Goal: Information Seeking & Learning: Learn about a topic

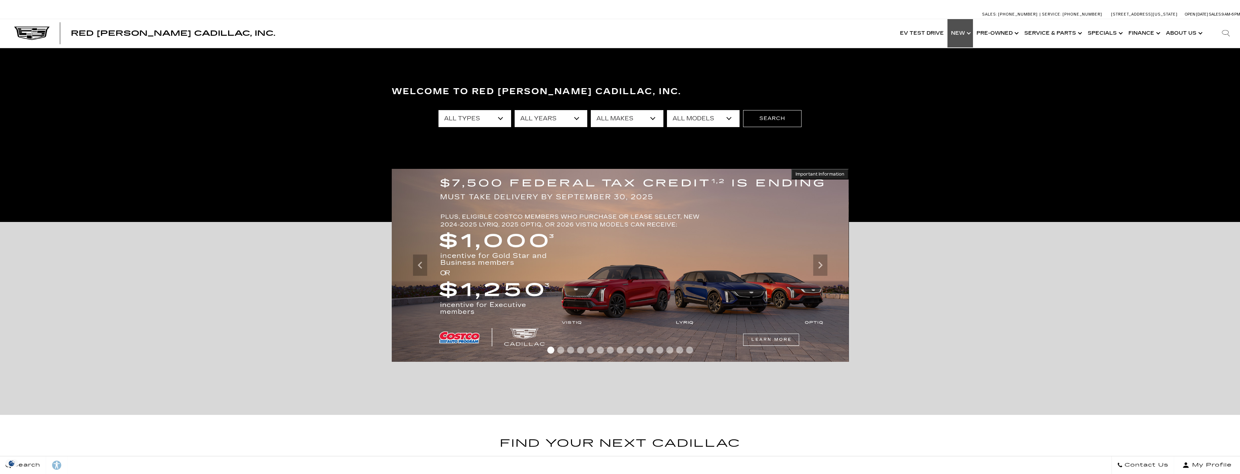
click at [960, 35] on link "Show New" at bounding box center [961, 33] width 26 height 28
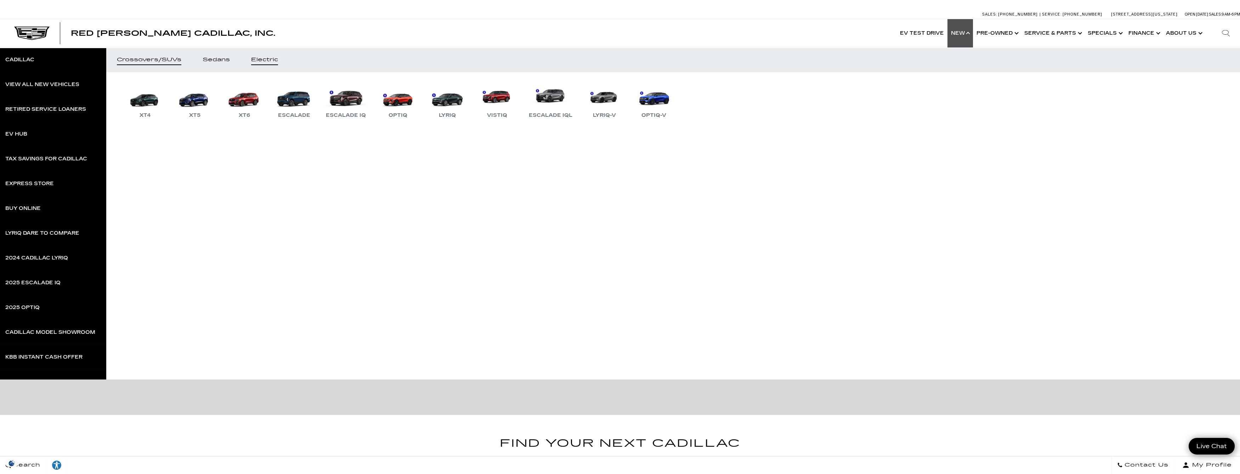
click at [272, 61] on div "Electric" at bounding box center [264, 59] width 27 height 5
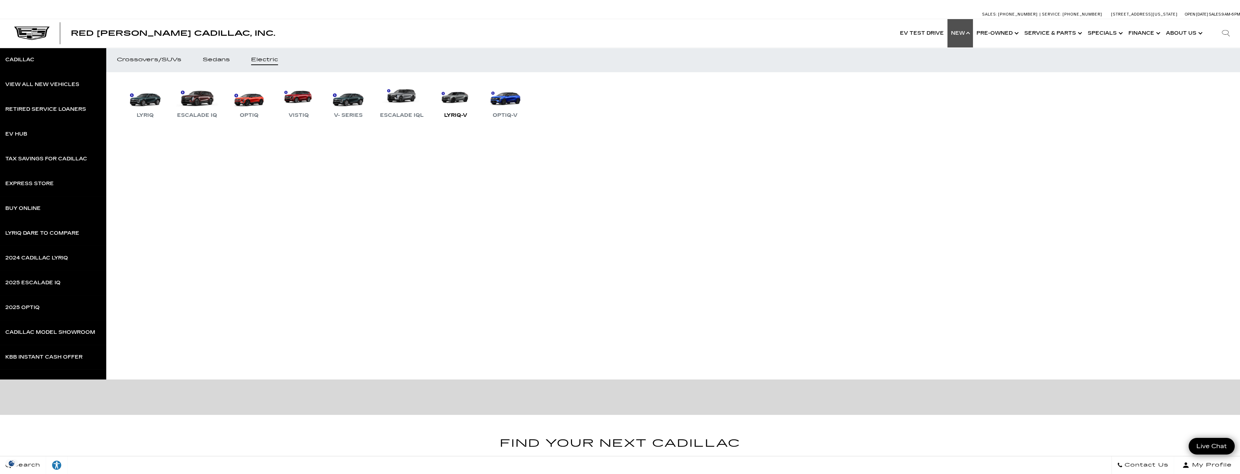
click at [446, 103] on link "LYRIQ-V" at bounding box center [455, 101] width 43 height 37
click at [463, 96] on link "LYRIQ-V" at bounding box center [455, 101] width 43 height 37
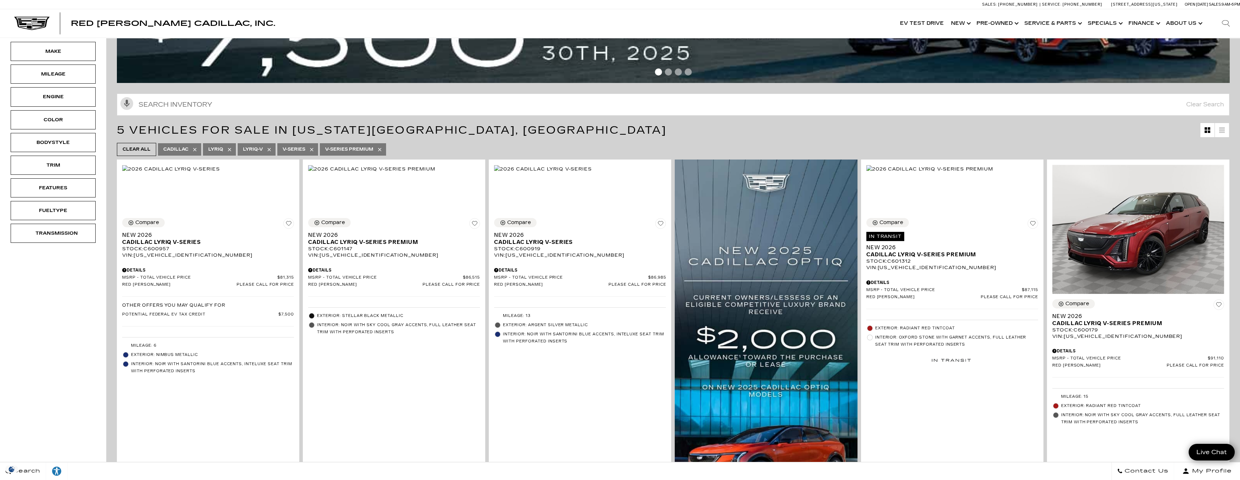
scroll to position [106, 0]
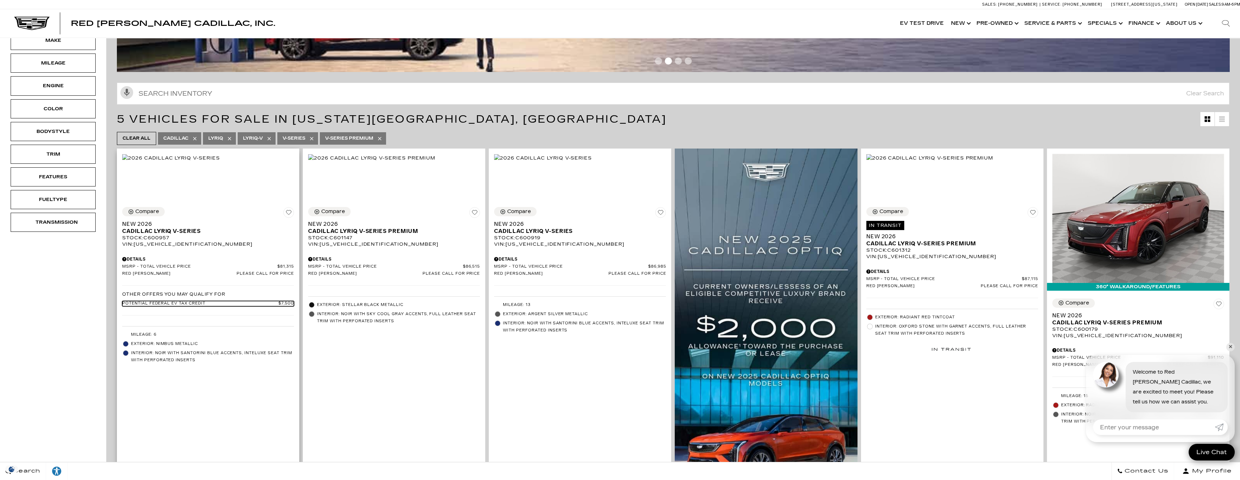
click at [186, 306] on span "Potential Federal EV Tax Credit" at bounding box center [200, 303] width 156 height 5
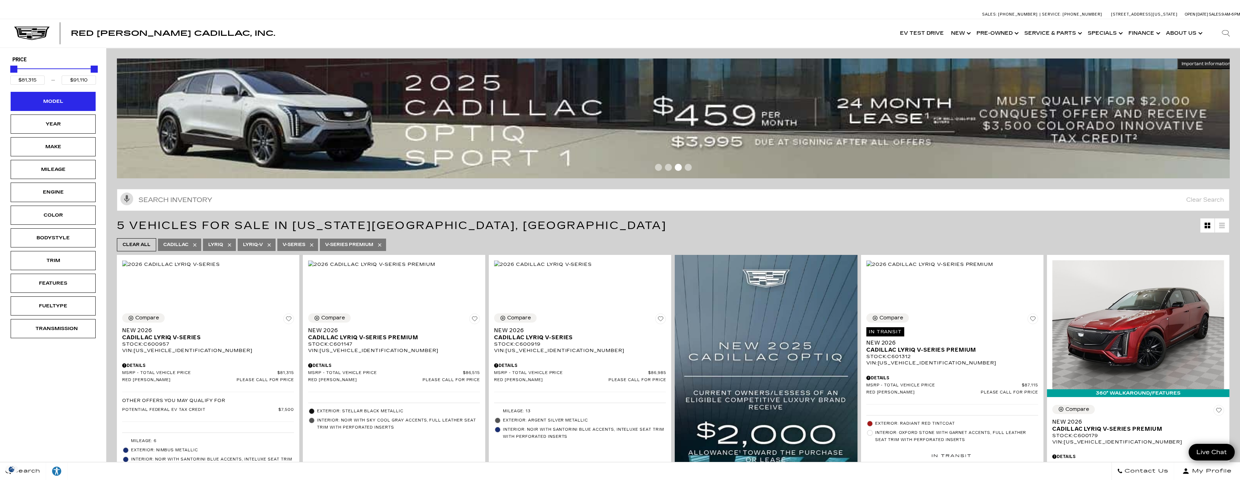
click at [60, 100] on div "Model" at bounding box center [52, 101] width 35 height 8
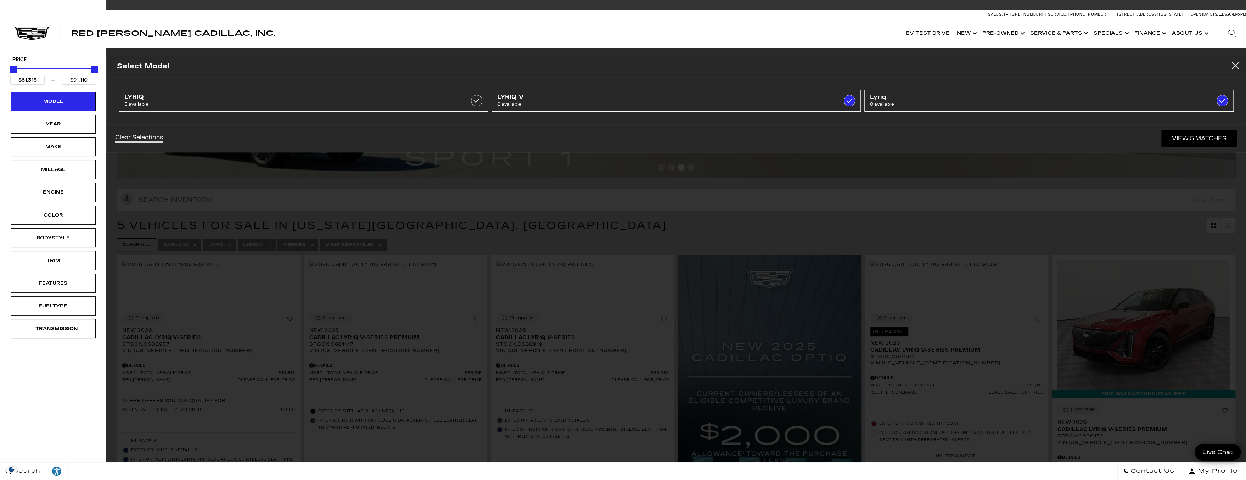
click at [1239, 65] on button "Close" at bounding box center [1234, 66] width 21 height 21
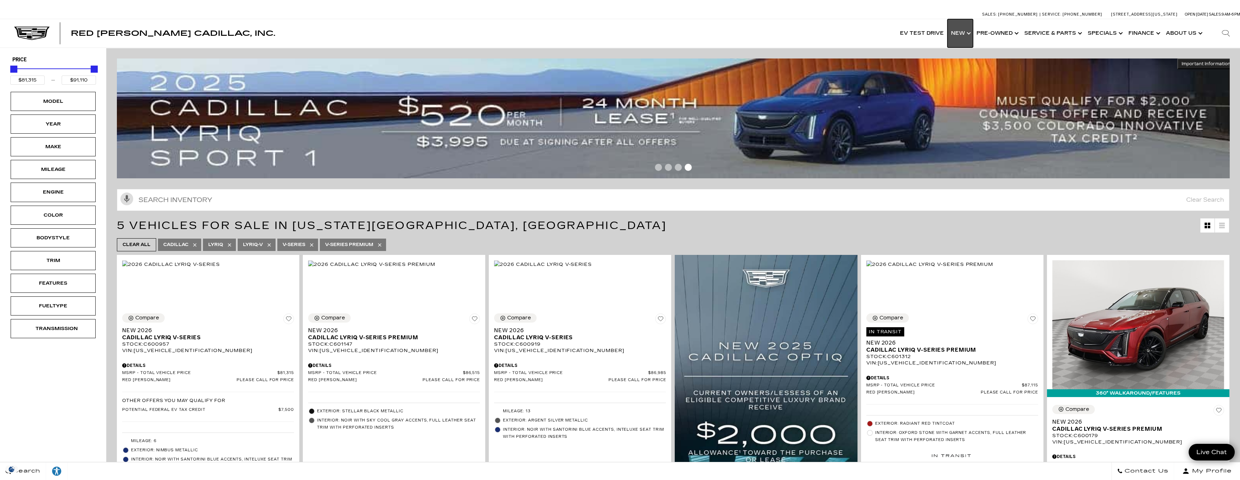
click at [970, 35] on link "Show New" at bounding box center [961, 33] width 26 height 28
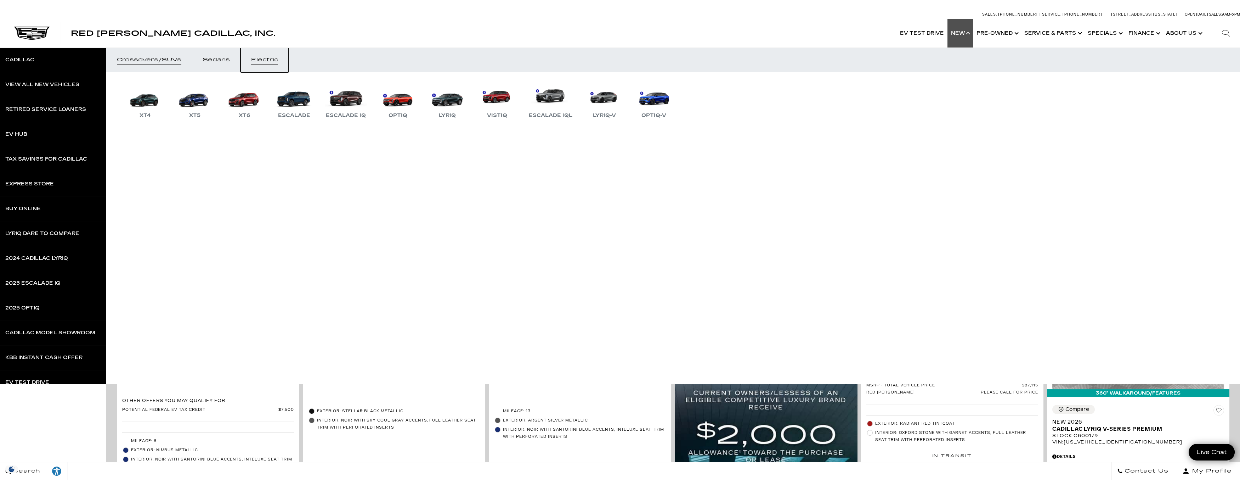
click at [266, 57] on div "Electric" at bounding box center [264, 59] width 27 height 5
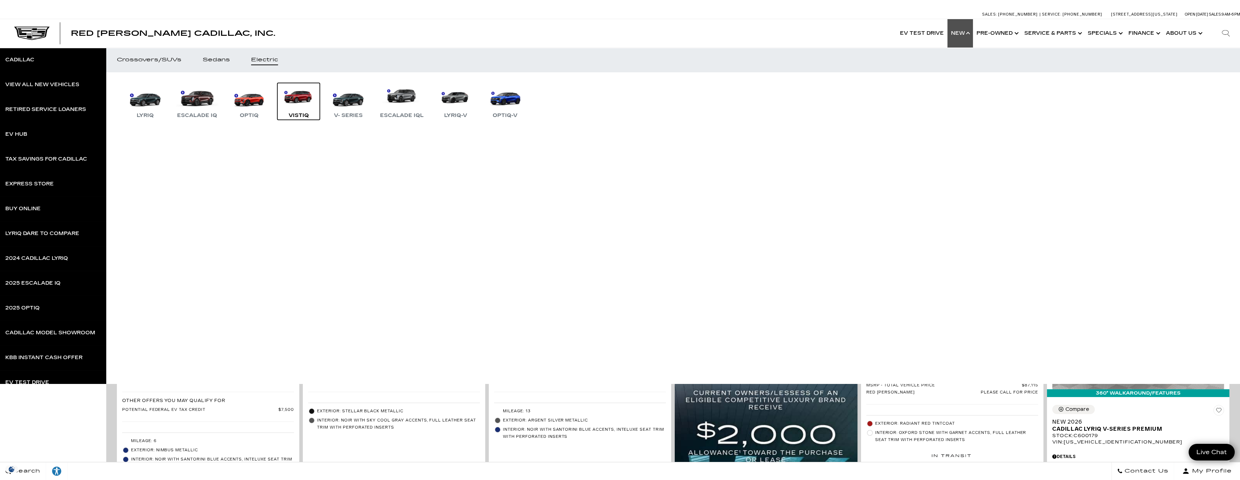
click at [290, 92] on link "VISTIQ" at bounding box center [298, 101] width 43 height 37
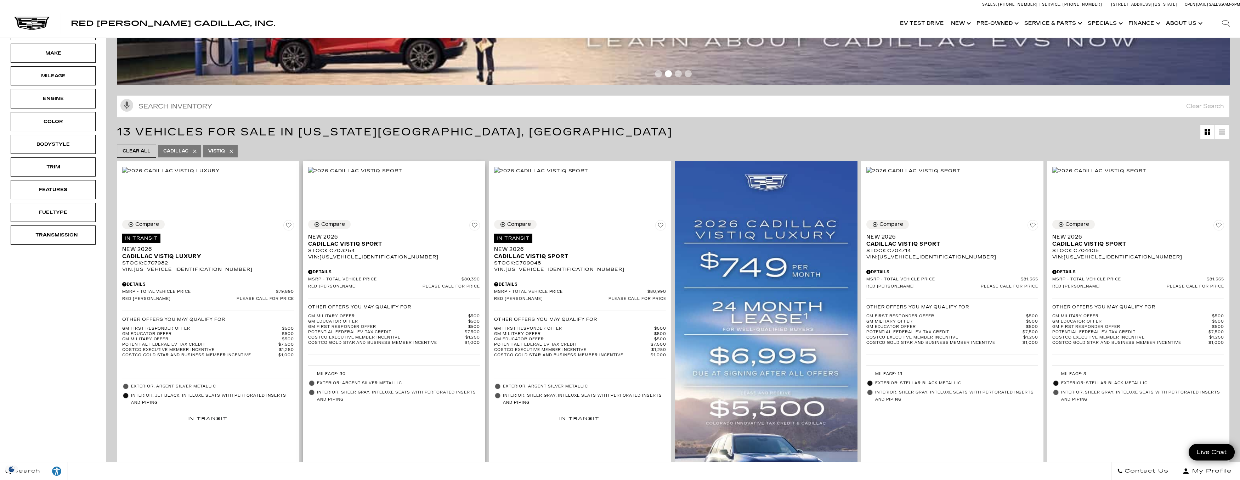
scroll to position [106, 0]
